Goal: Communication & Community: Answer question/provide support

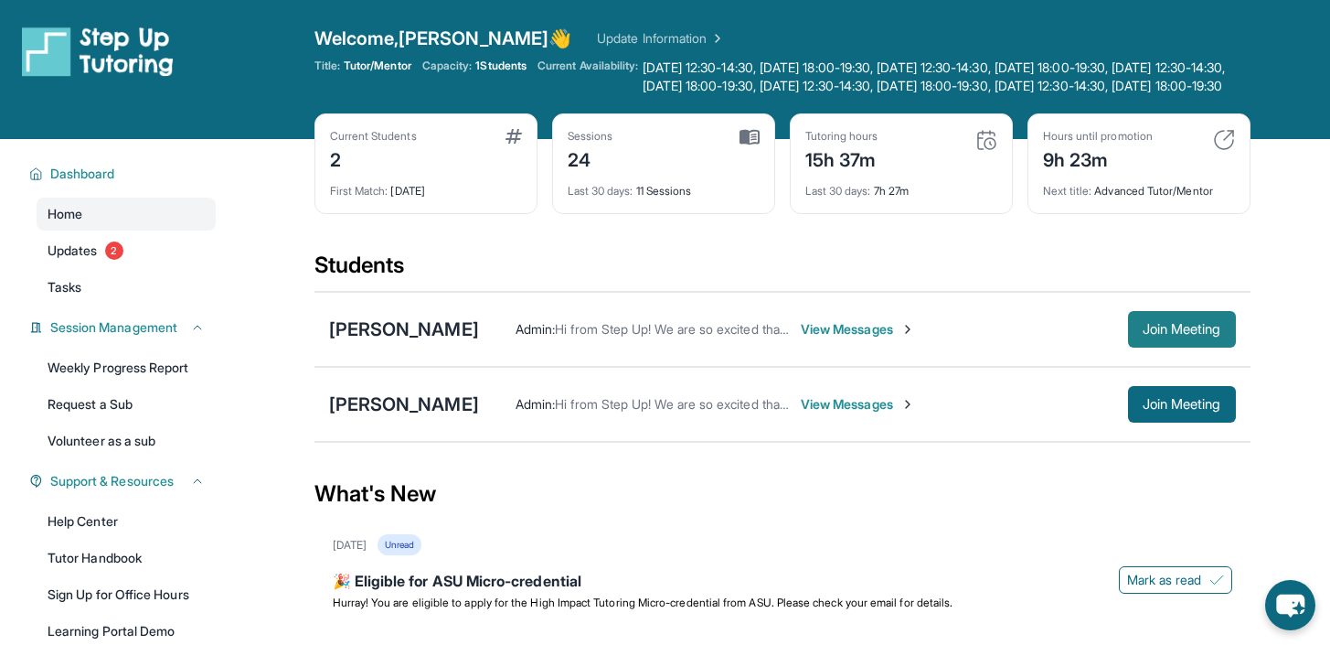
click at [1233, 339] on button "Join Meeting" at bounding box center [1182, 329] width 108 height 37
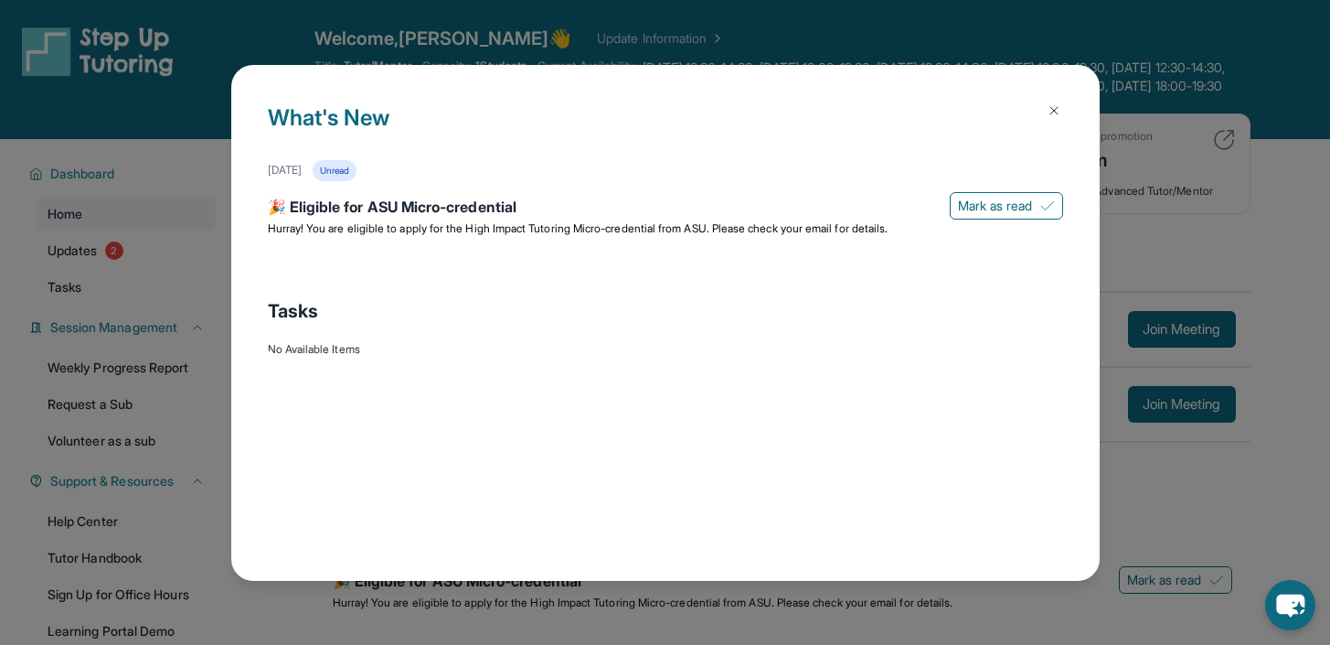
click at [1216, 149] on div "What's New [DATE] Unread 🎉 Eligible for ASU Micro-credential [PERSON_NAME] as r…" at bounding box center [665, 322] width 1330 height 645
click at [1215, 167] on div "What's New [DATE] Unread 🎉 Eligible for ASU Micro-credential [PERSON_NAME] as r…" at bounding box center [665, 322] width 1330 height 645
click at [1201, 167] on div "What's New [DATE] Unread 🎉 Eligible for ASU Micro-credential [PERSON_NAME] as r…" at bounding box center [665, 322] width 1330 height 645
click at [1057, 103] on img at bounding box center [1054, 110] width 15 height 15
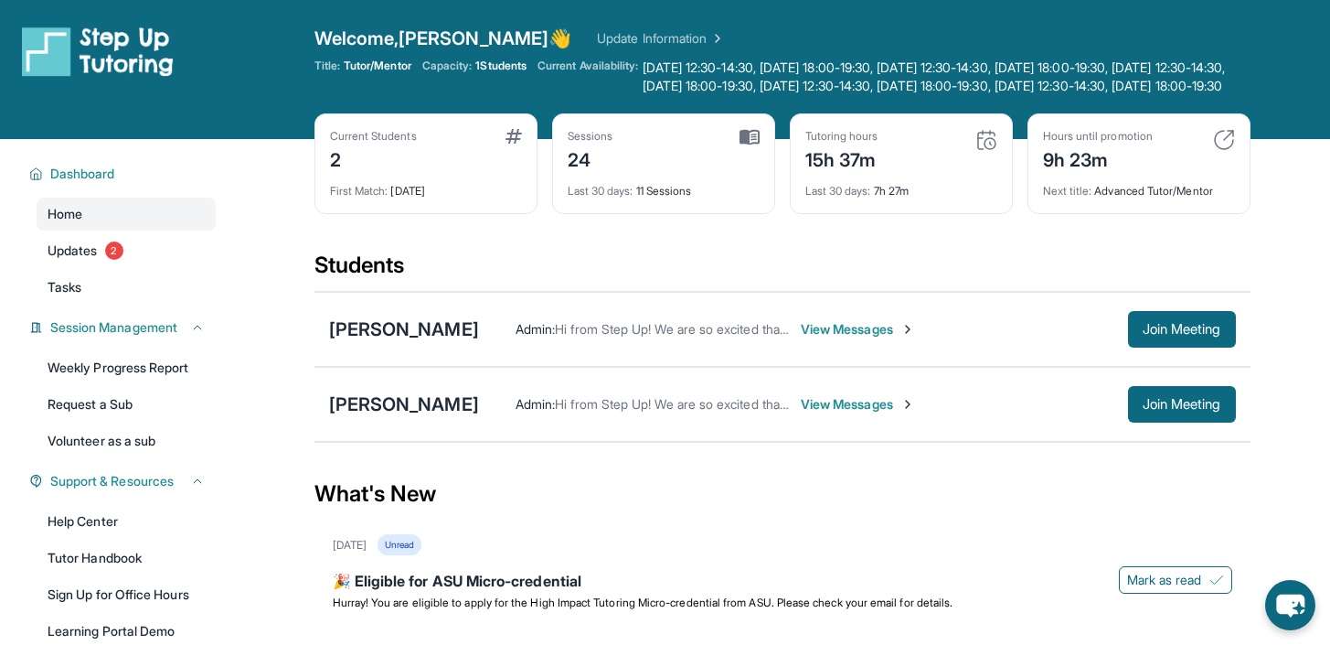
click at [789, 336] on div "Admin : Hi from Step Up! We are so excited that you are matched with one anothe…" at bounding box center [857, 329] width 757 height 37
click at [801, 338] on span "View Messages" at bounding box center [858, 329] width 114 height 18
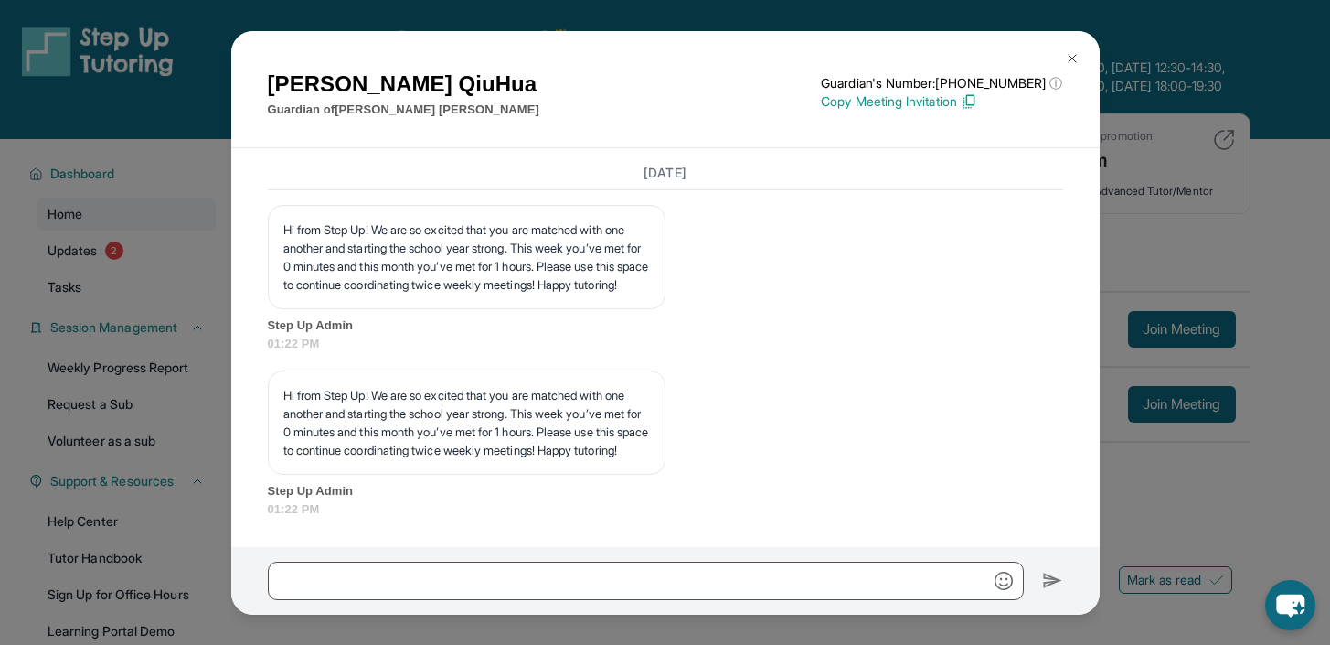
scroll to position [19856, 0]
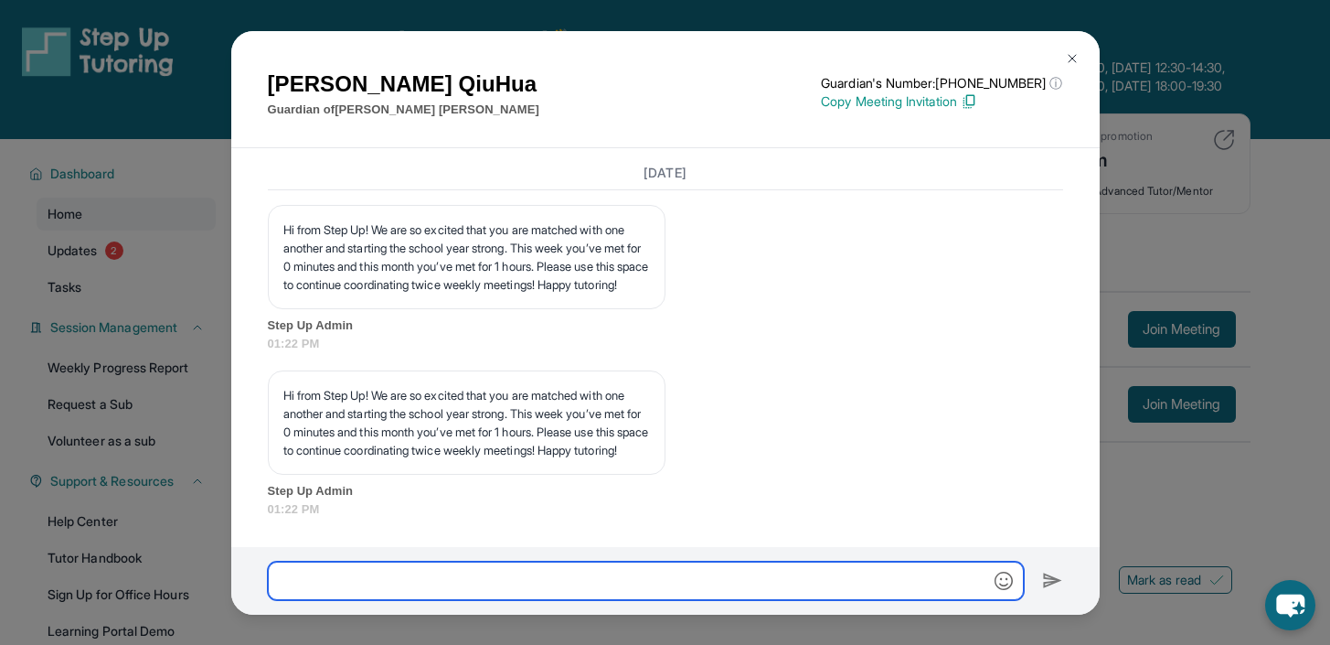
click at [654, 582] on input "text" at bounding box center [646, 580] width 756 height 38
type input "**********"
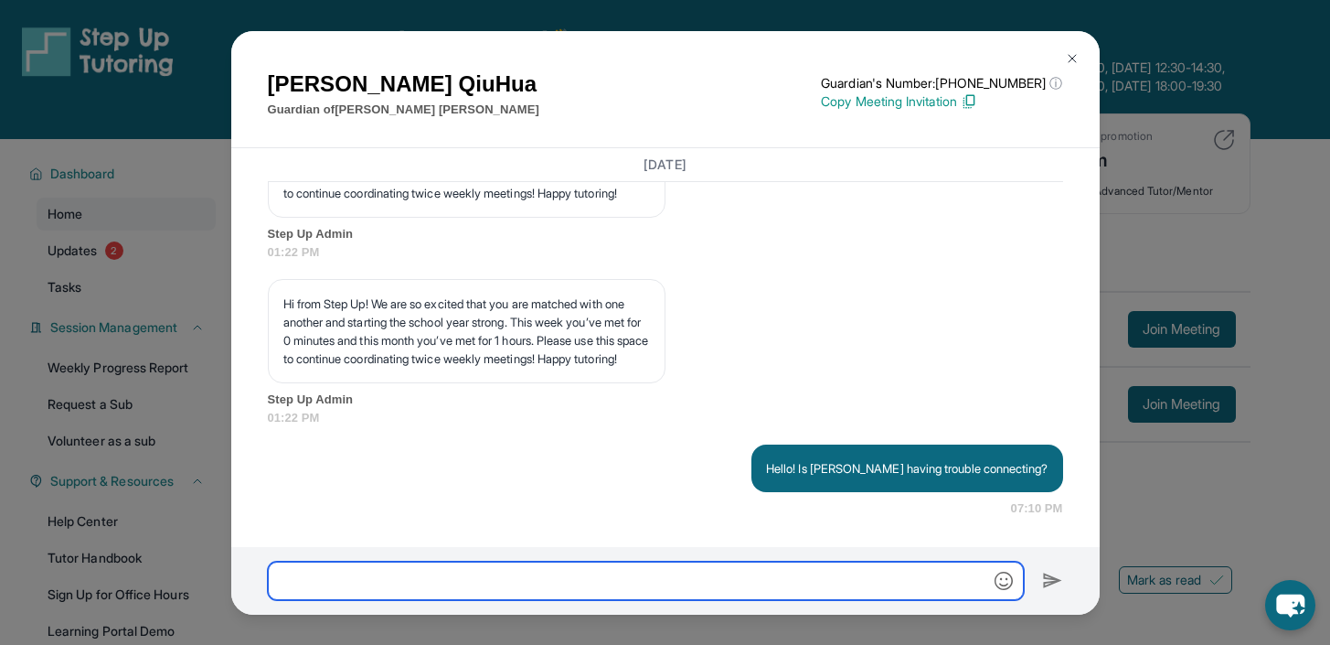
scroll to position [19948, 0]
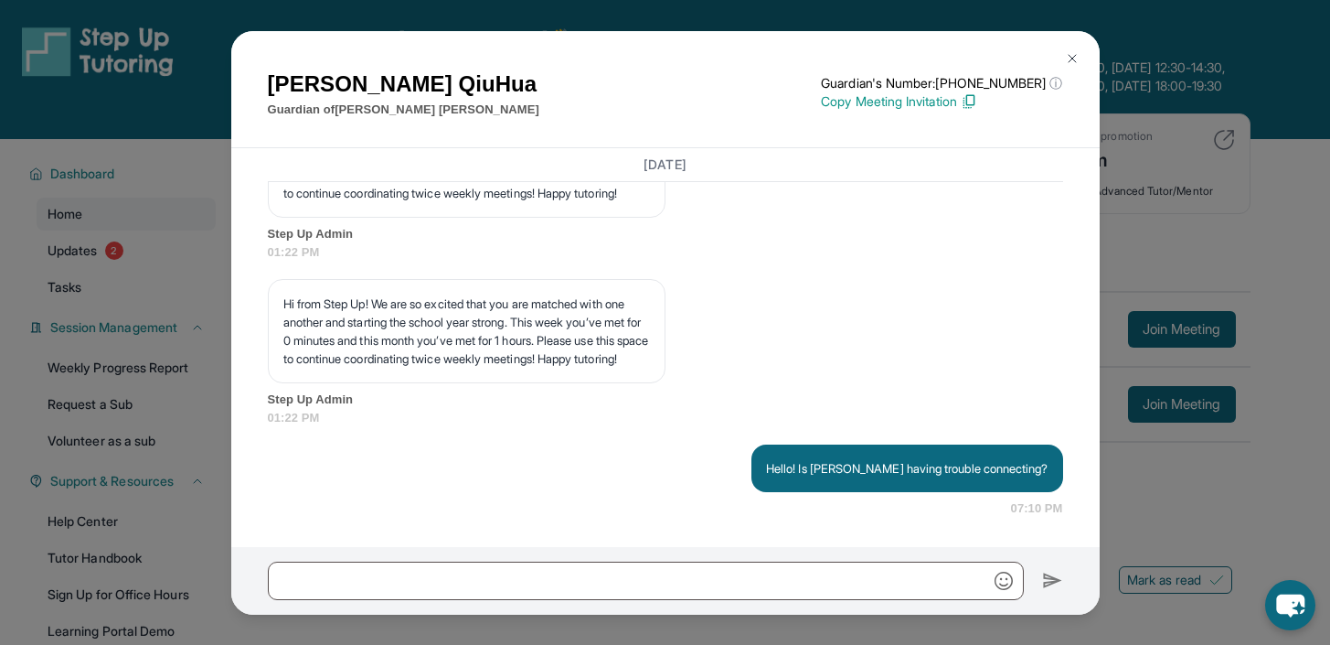
drag, startPoint x: 1196, startPoint y: 458, endPoint x: 1191, endPoint y: 296, distance: 161.9
click at [1196, 457] on div "[PERSON_NAME] Guardian of [PERSON_NAME] Guardian's Number: [PHONE_NUMBER] ⓘ Thi…" at bounding box center [665, 322] width 1330 height 645
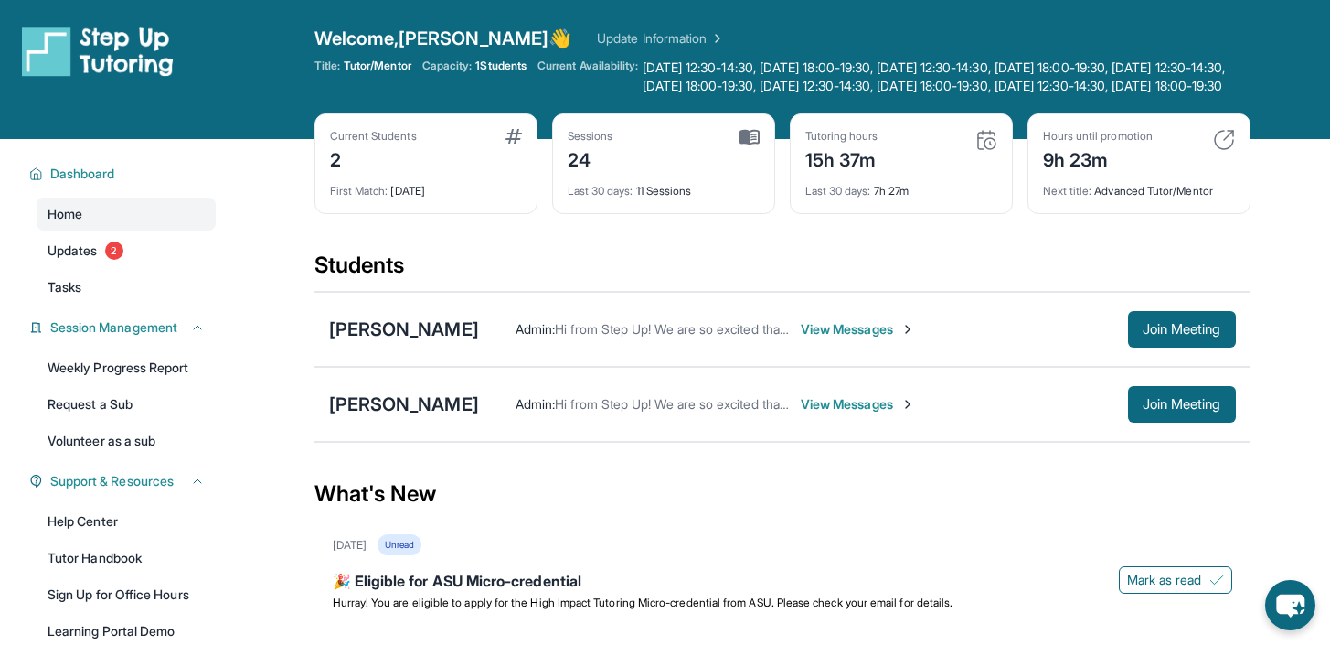
click at [820, 338] on span "View Messages" at bounding box center [858, 329] width 114 height 18
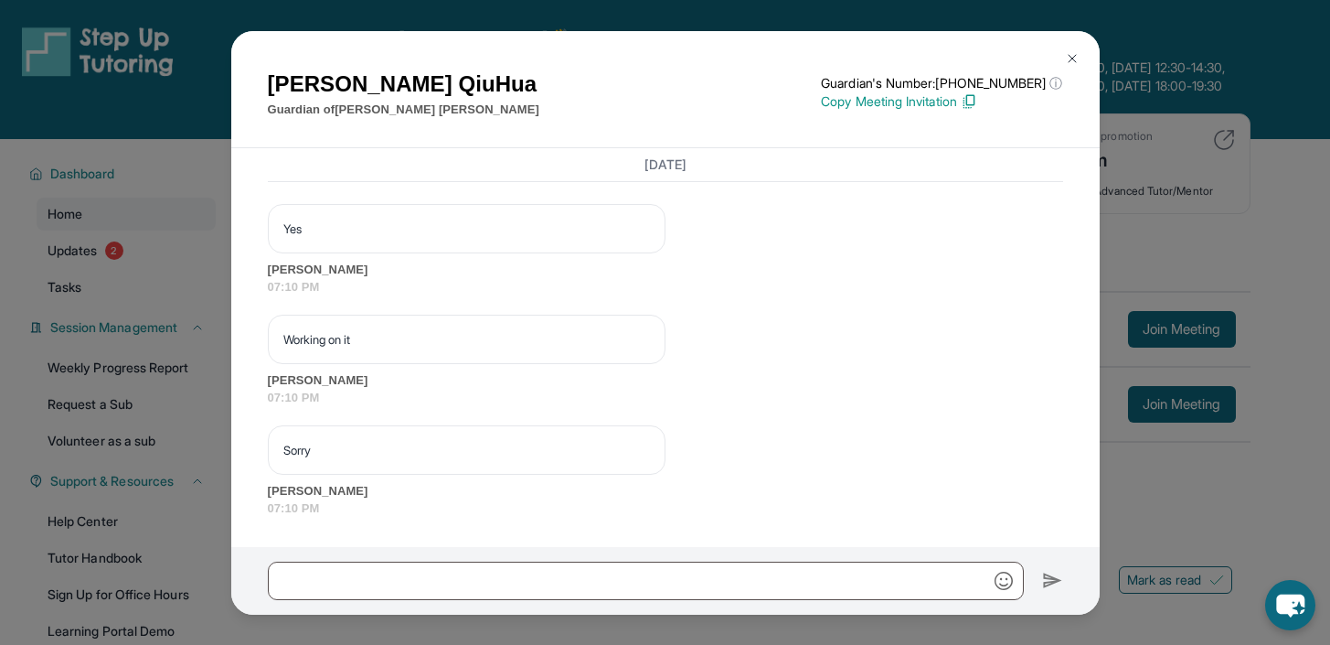
scroll to position [20280, 0]
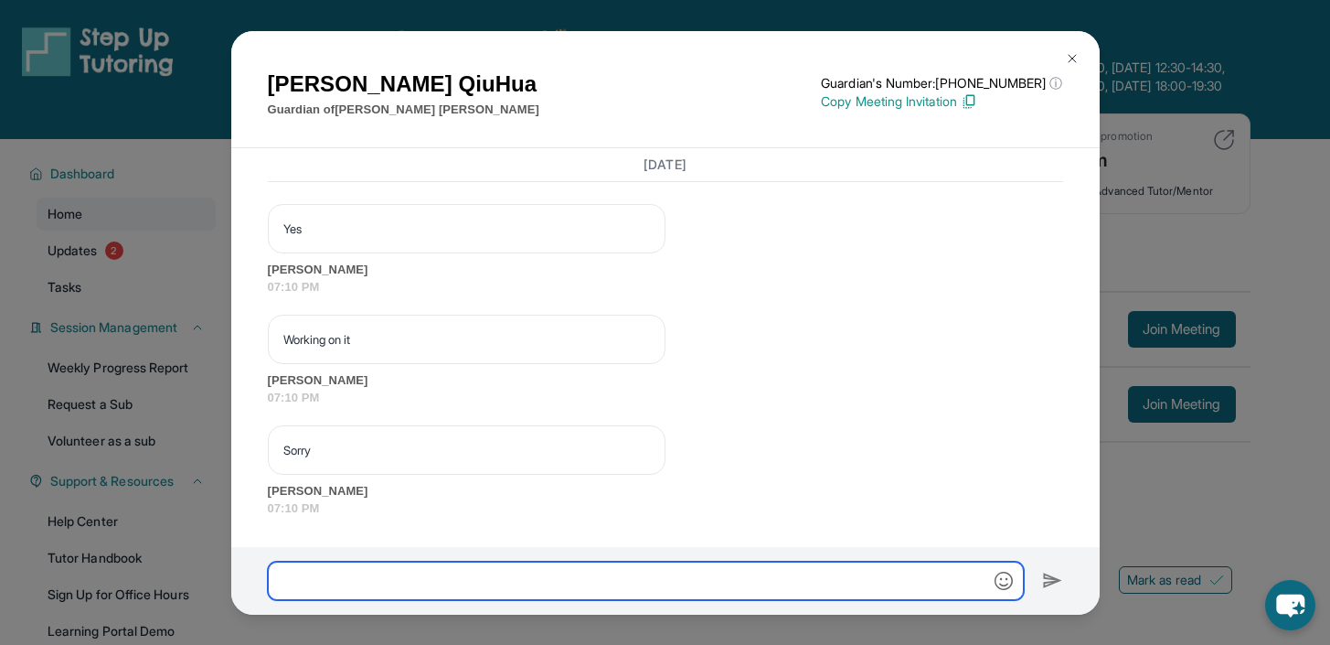
click at [569, 578] on input "text" at bounding box center [646, 580] width 756 height 38
type input "*********"
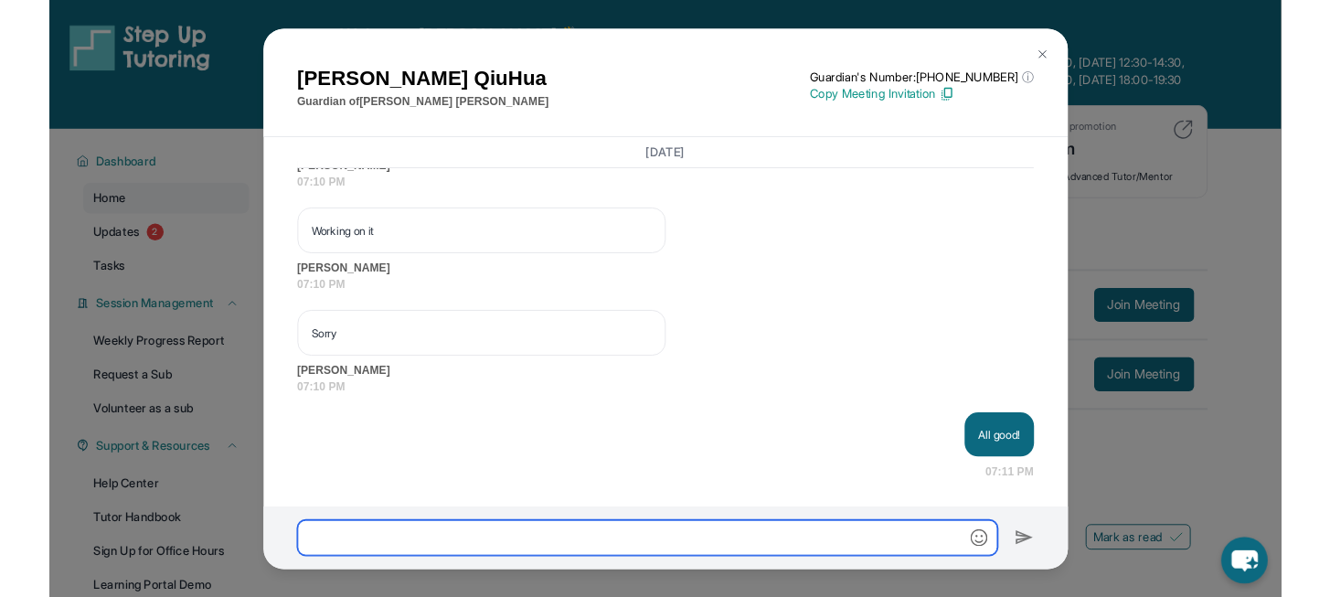
scroll to position [20370, 0]
